Goal: Find specific page/section: Find specific page/section

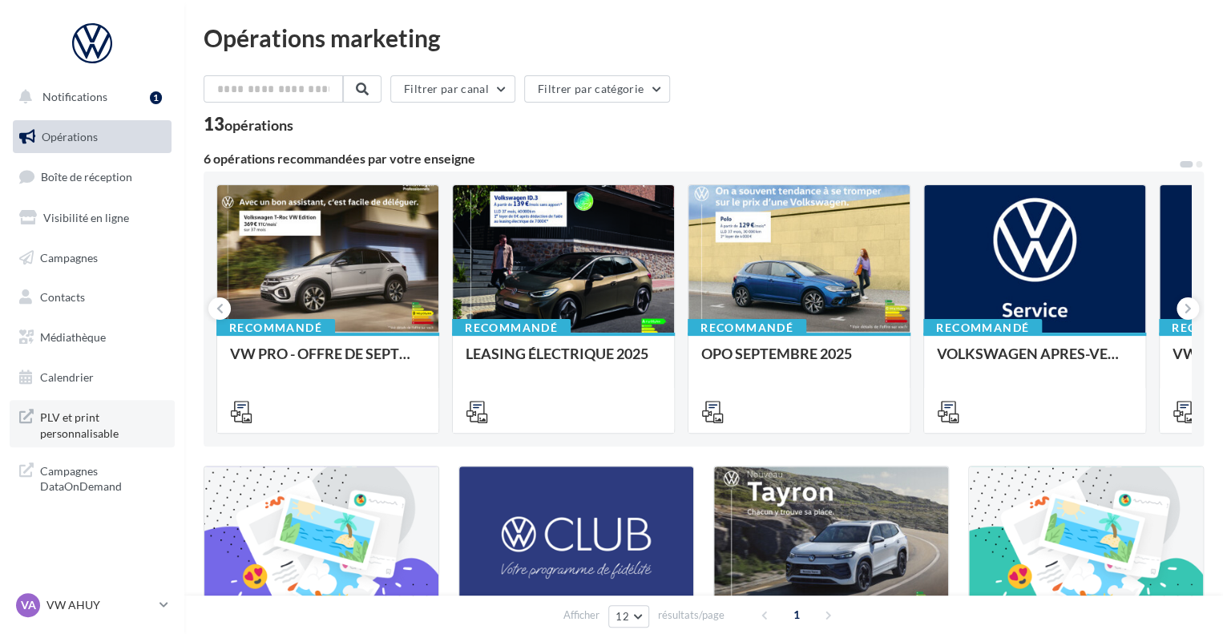
click at [54, 425] on span "PLV et print personnalisable" at bounding box center [102, 423] width 125 height 34
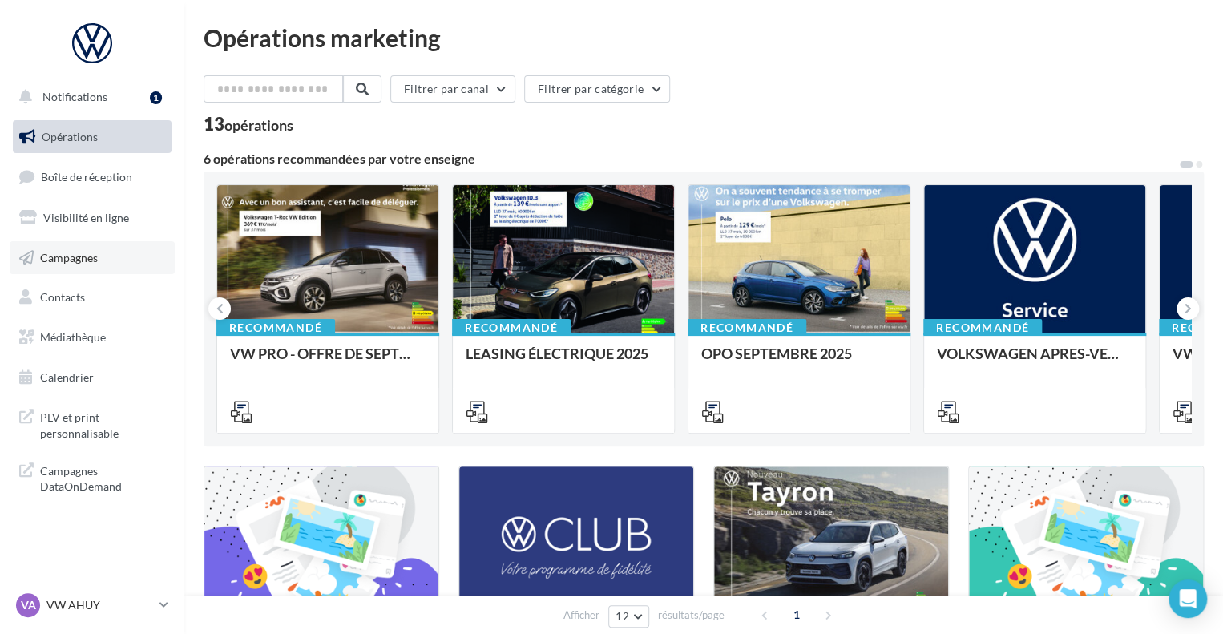
click at [88, 260] on span "Campagnes" at bounding box center [69, 257] width 58 height 14
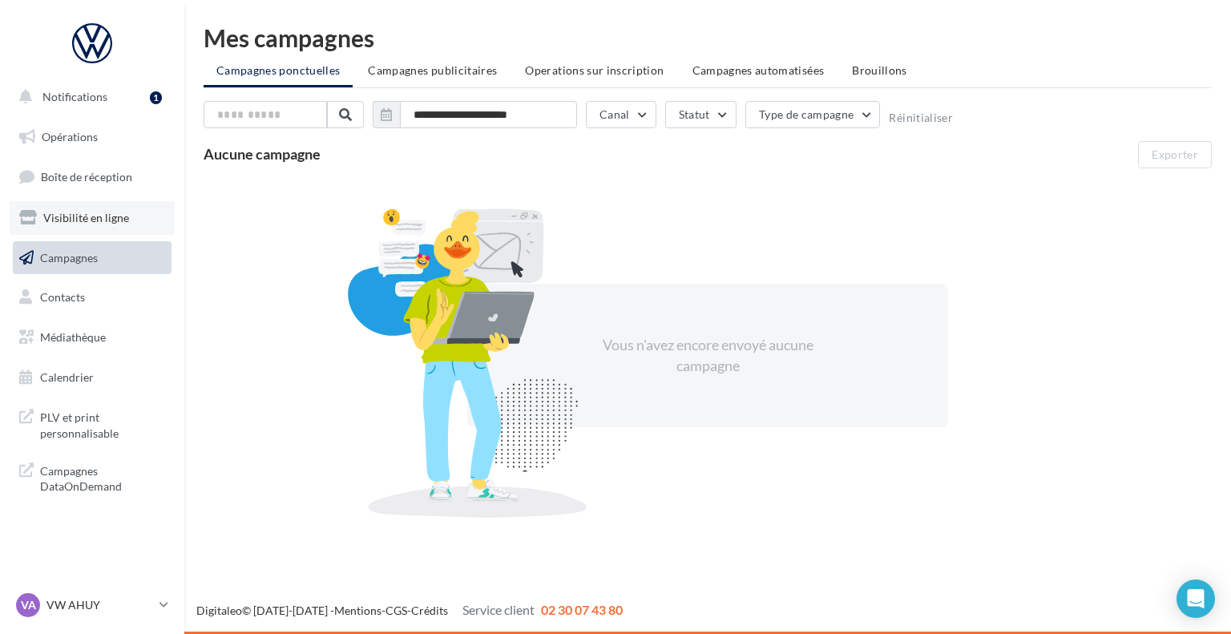
click at [70, 218] on span "Visibilité en ligne" at bounding box center [86, 218] width 86 height 14
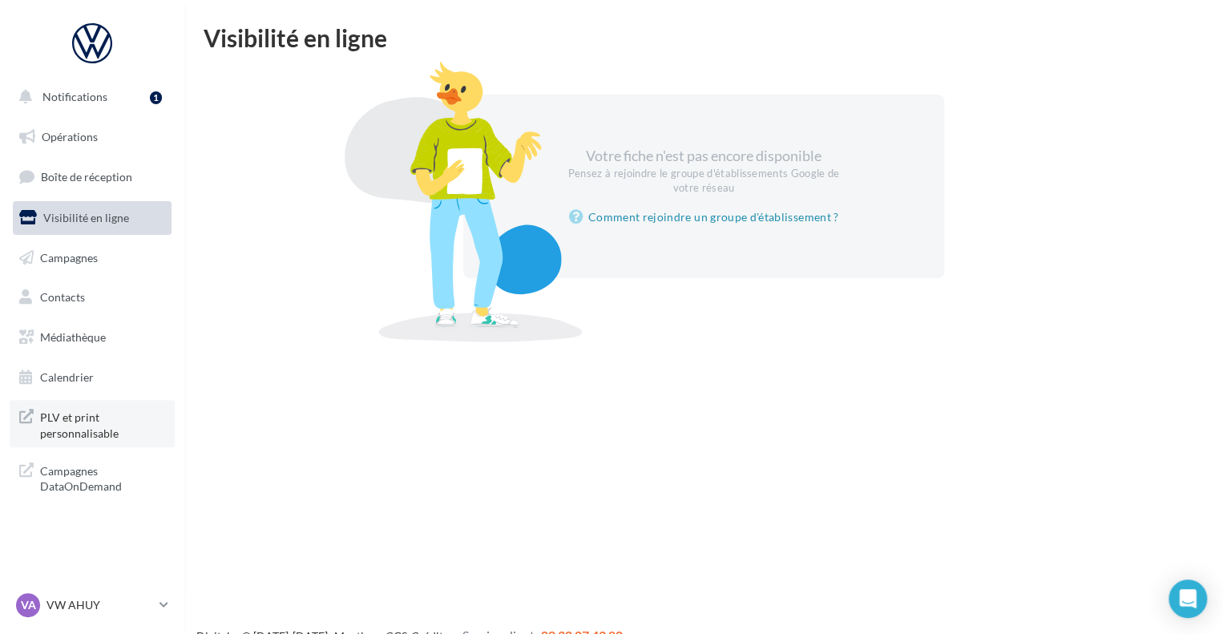
click at [63, 428] on span "PLV et print personnalisable" at bounding box center [102, 423] width 125 height 34
